Goal: Task Accomplishment & Management: Use online tool/utility

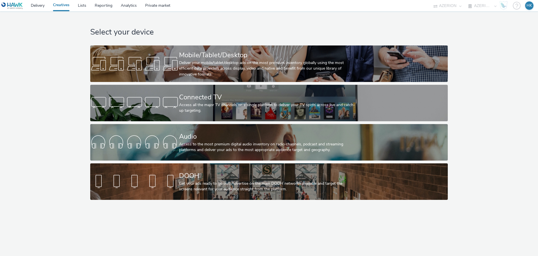
select select "a1f58486-1528-4f8c-8610-e1cdd7553bc1"
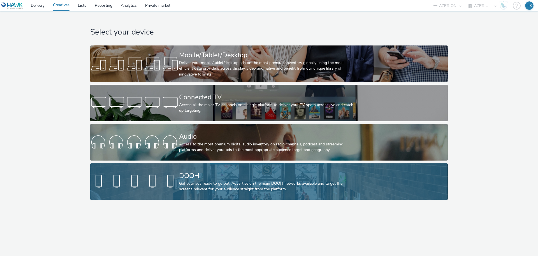
click at [234, 182] on div "Get your ads ready to go out! Advertise on the main DOOH networks available and…" at bounding box center [268, 185] width 178 height 11
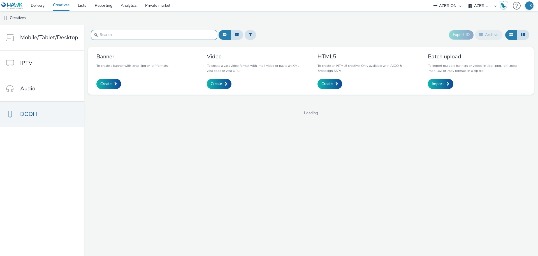
click at [146, 31] on input "text" at bounding box center [154, 35] width 126 height 10
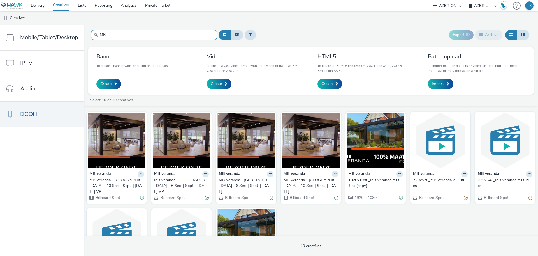
type input "MB"
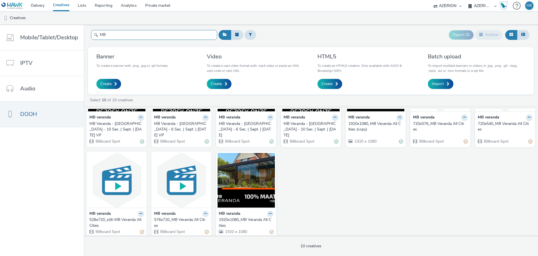
scroll to position [61, 0]
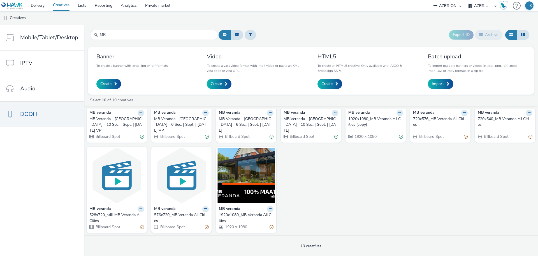
click at [437, 122] on div "720x576_MB Veranda All Cities" at bounding box center [439, 121] width 52 height 11
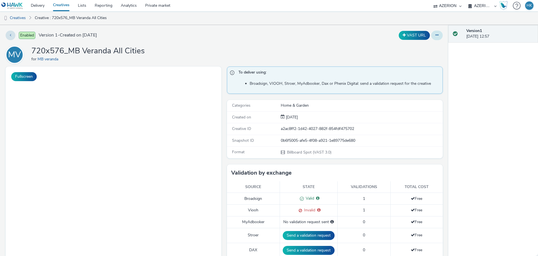
click at [435, 36] on icon at bounding box center [436, 35] width 3 height 4
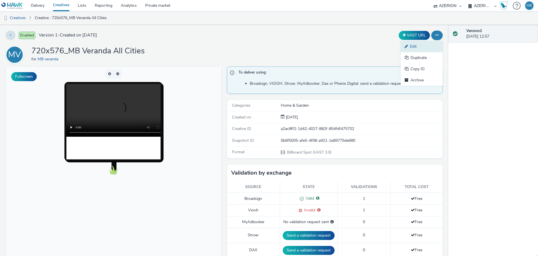
click at [422, 44] on link "Edit" at bounding box center [422, 46] width 42 height 11
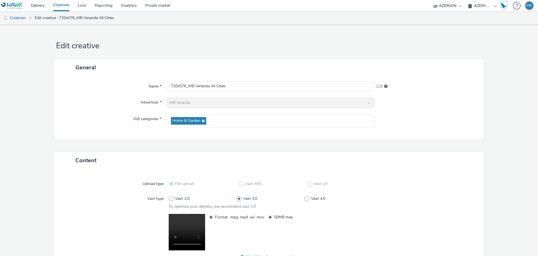
click at [61, 6] on link "Creatives" at bounding box center [61, 5] width 25 height 11
